Goal: Task Accomplishment & Management: Use online tool/utility

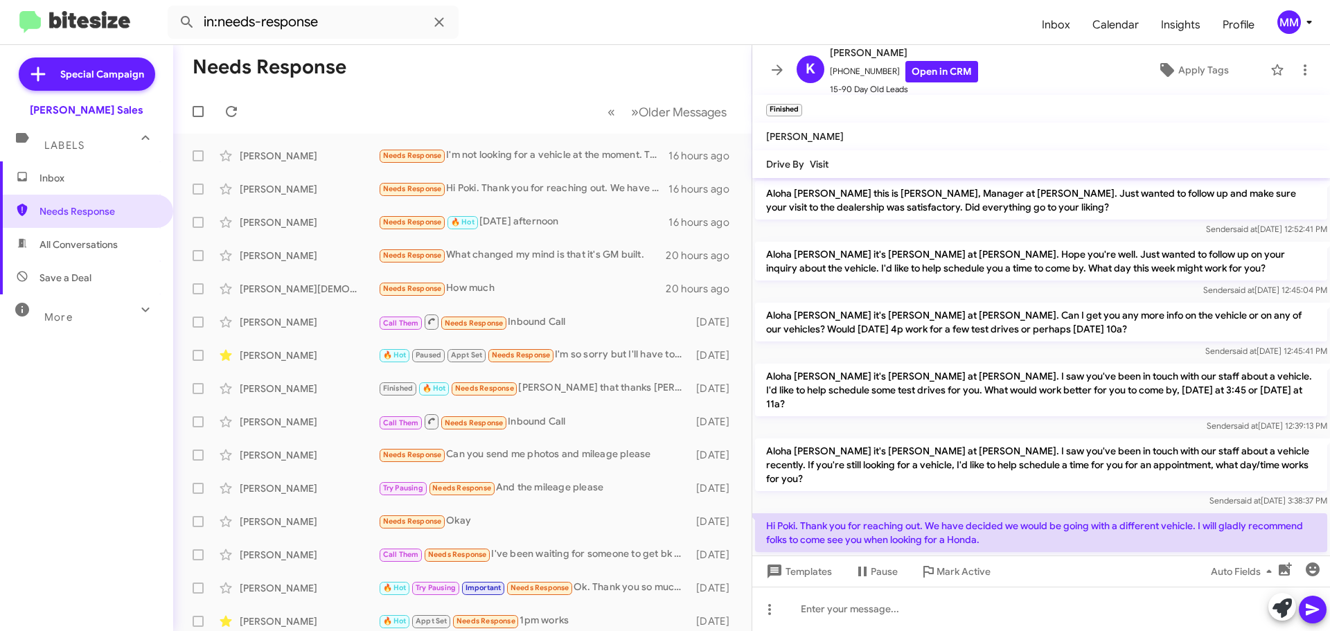
scroll to position [103, 0]
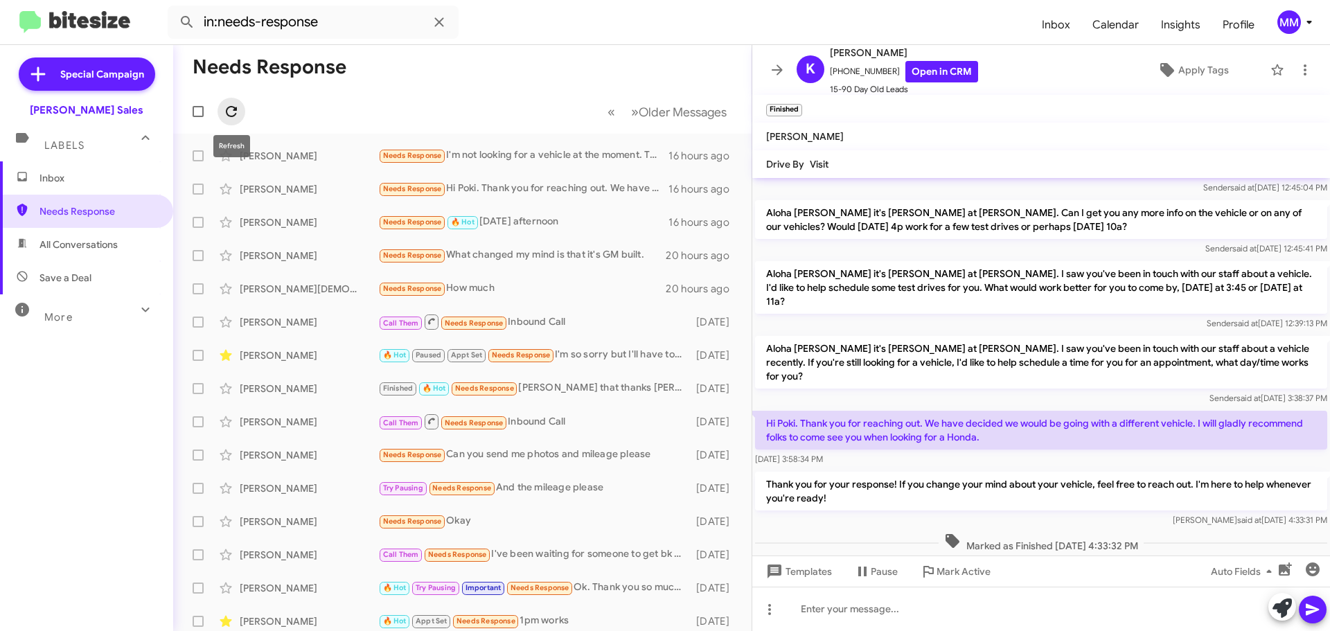
click at [242, 111] on span at bounding box center [232, 111] width 28 height 17
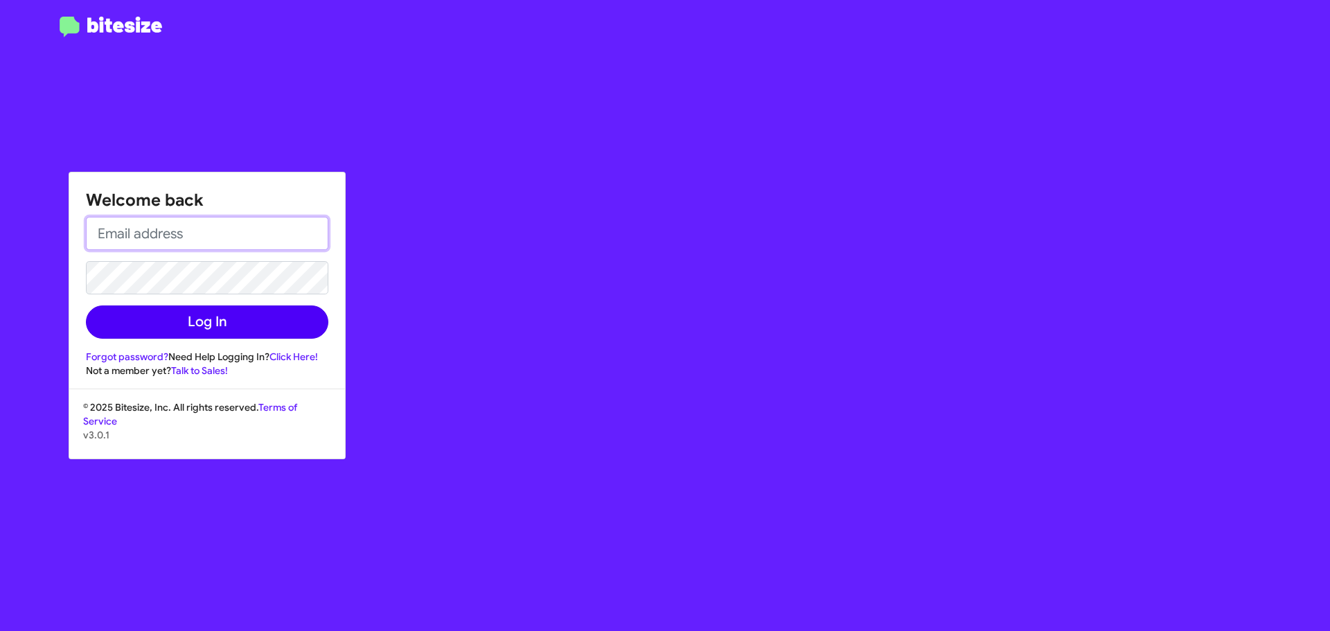
type input "[EMAIL_ADDRESS][DOMAIN_NAME]"
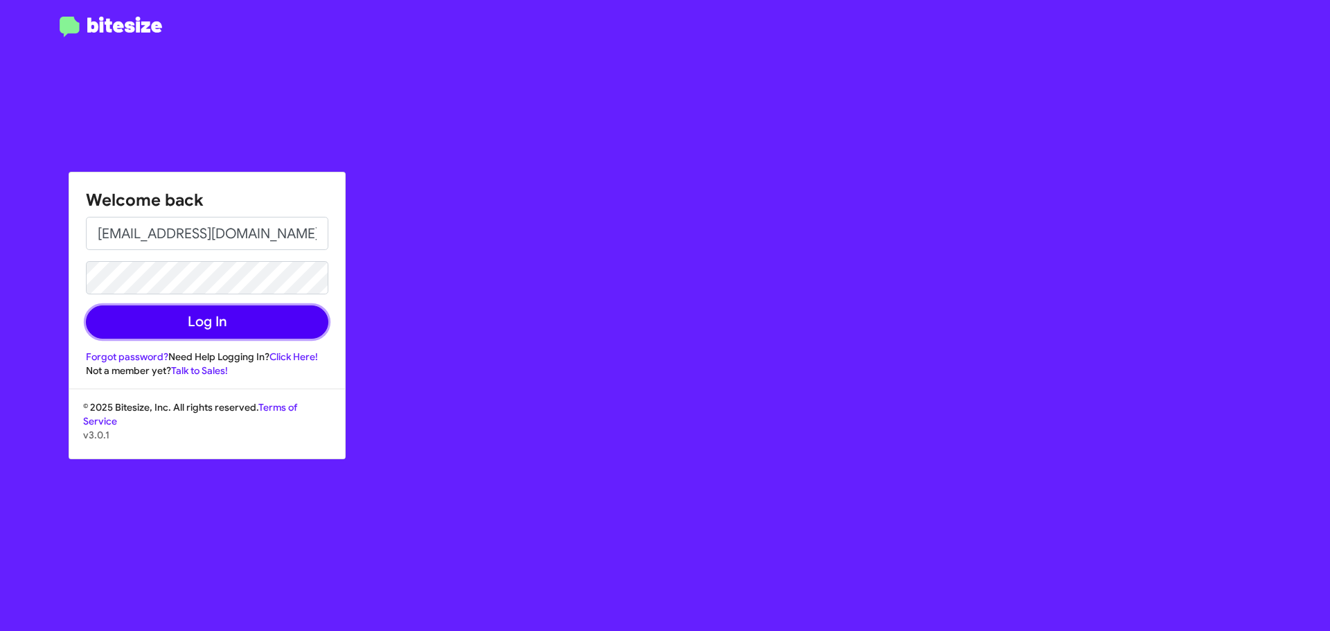
click at [204, 326] on button "Log In" at bounding box center [207, 322] width 243 height 33
